Goal: Task Accomplishment & Management: Use online tool/utility

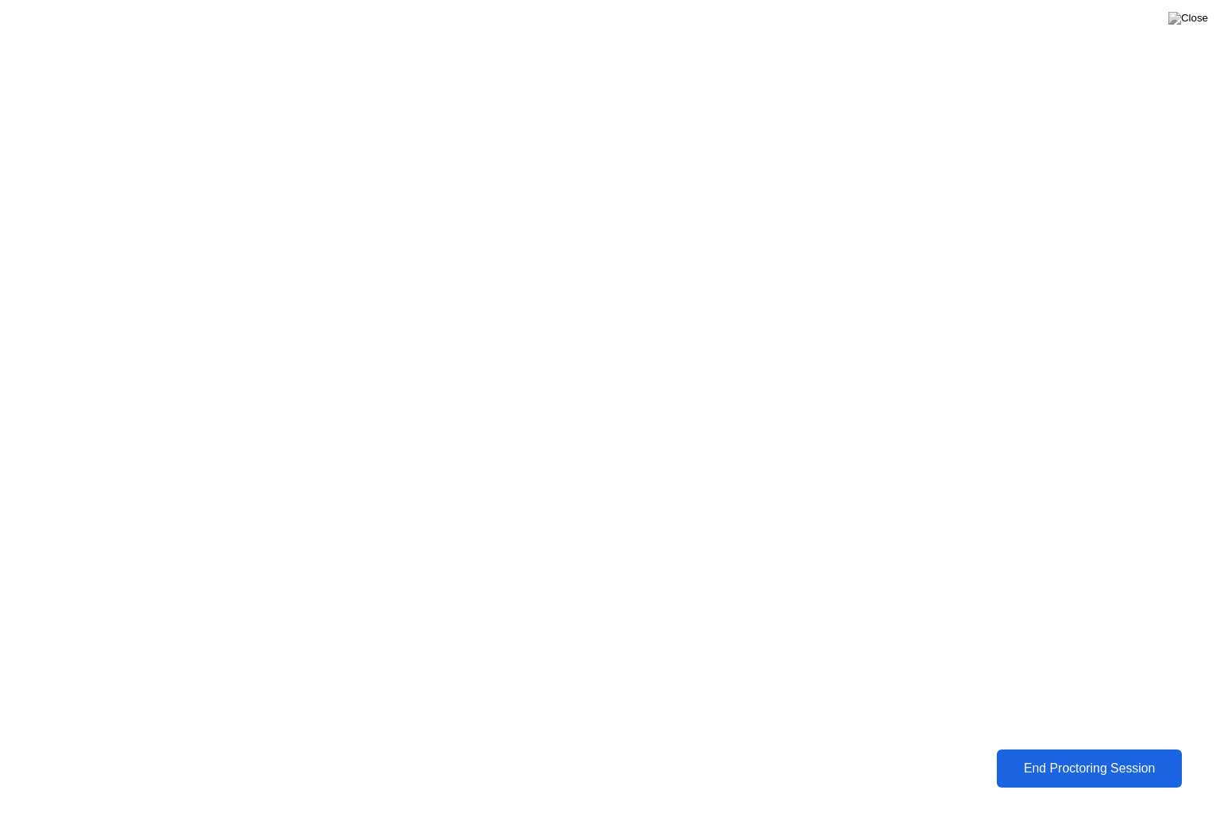
click at [1077, 755] on button "End Proctoring Session" at bounding box center [1089, 769] width 185 height 38
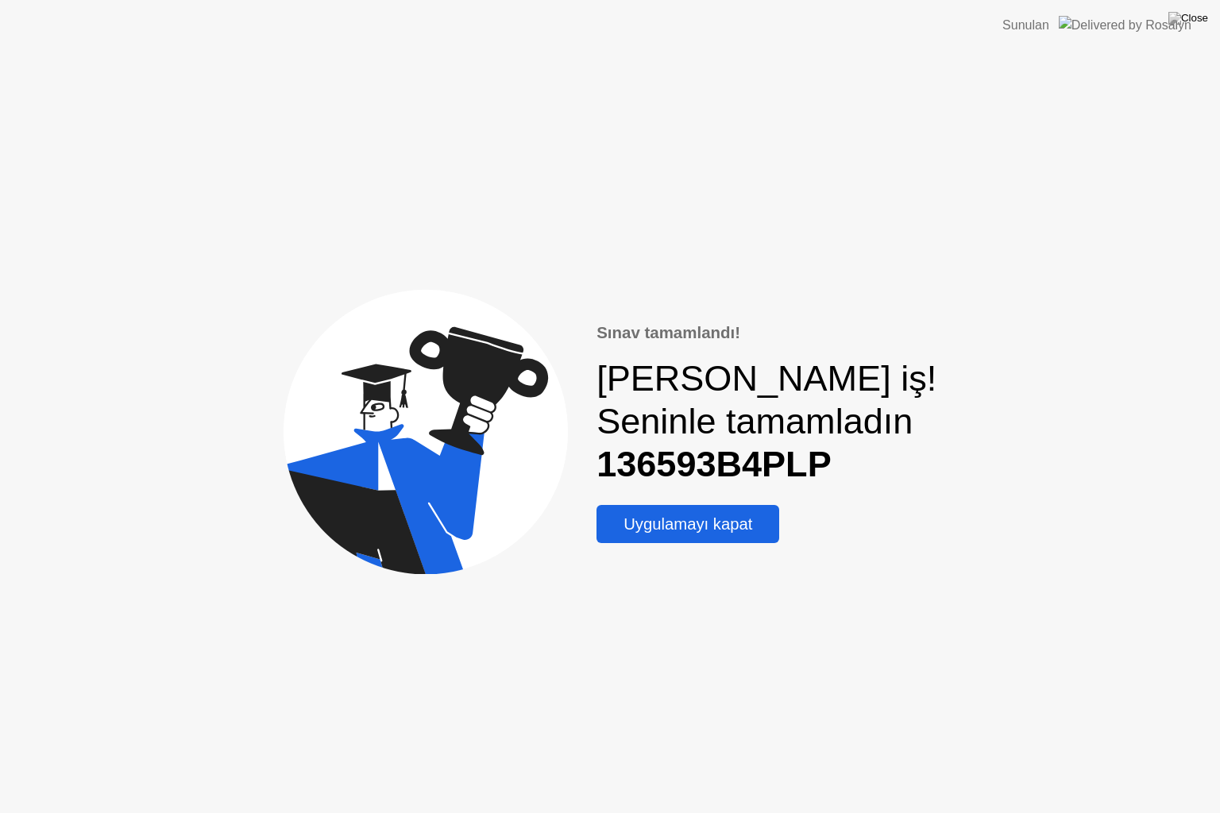
click at [1077, 755] on div "Sınav tamamlandı! [PERSON_NAME] iş! Seninle tamamladın 136593B4PLP Uygulamayı k…" at bounding box center [610, 432] width 1220 height 763
click at [736, 522] on div "Uygulamayı kapat" at bounding box center [687, 524] width 173 height 18
